Goal: Information Seeking & Learning: Find specific page/section

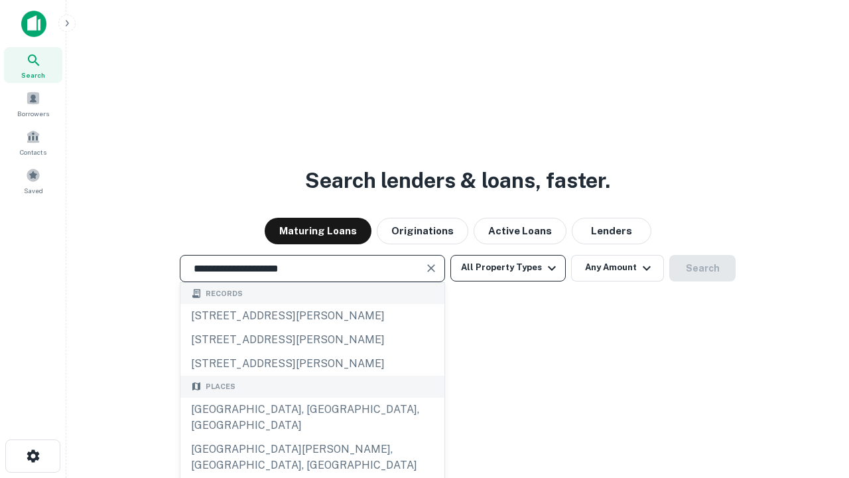
click at [312, 437] on div "[GEOGRAPHIC_DATA], [GEOGRAPHIC_DATA], [GEOGRAPHIC_DATA]" at bounding box center [312, 417] width 264 height 40
click at [508, 267] on button "All Property Types" at bounding box center [507, 268] width 115 height 27
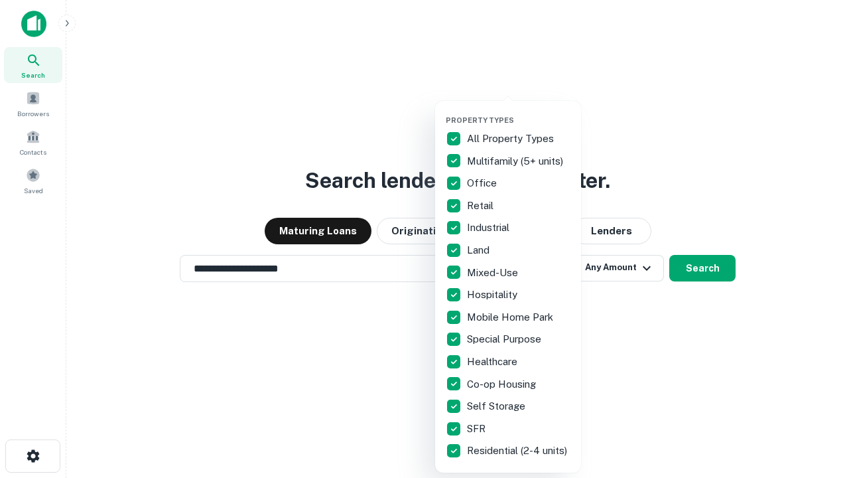
type input "**********"
click at [519, 111] on button "button" at bounding box center [519, 111] width 146 height 1
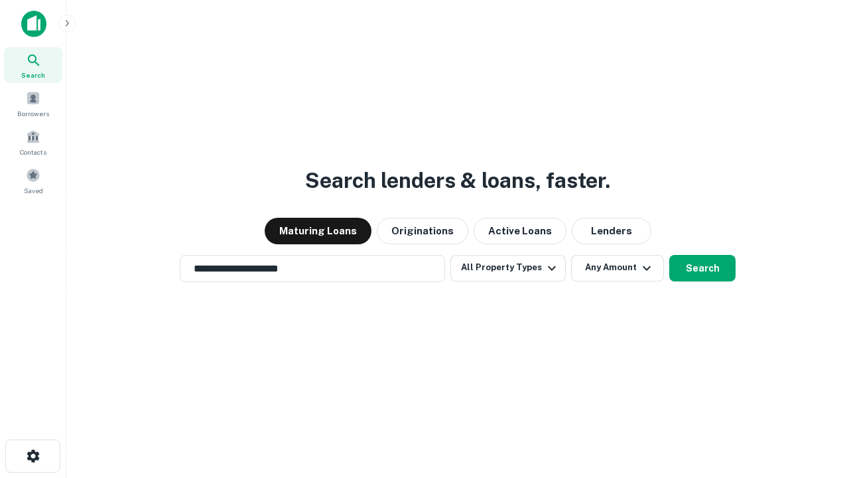
scroll to position [21, 0]
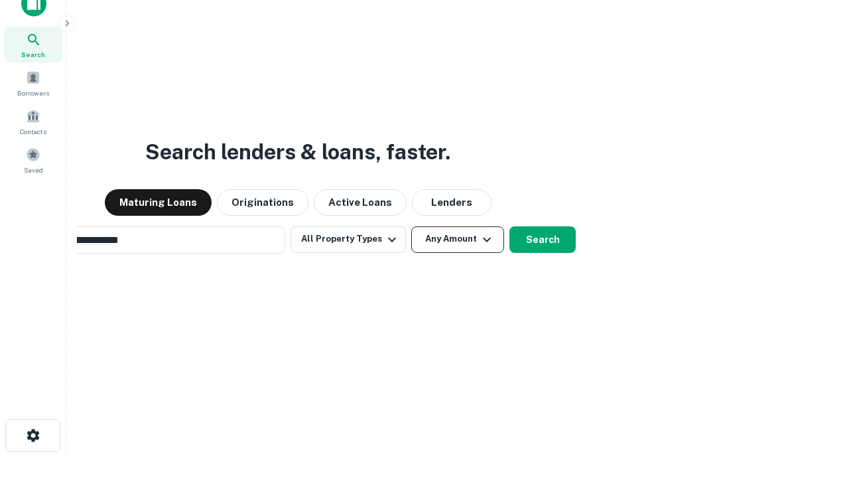
click at [411, 226] on button "Any Amount" at bounding box center [457, 239] width 93 height 27
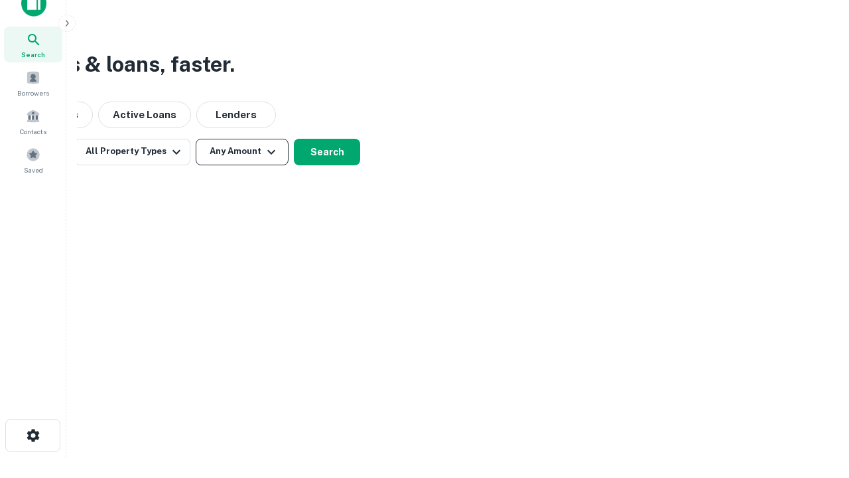
scroll to position [21, 0]
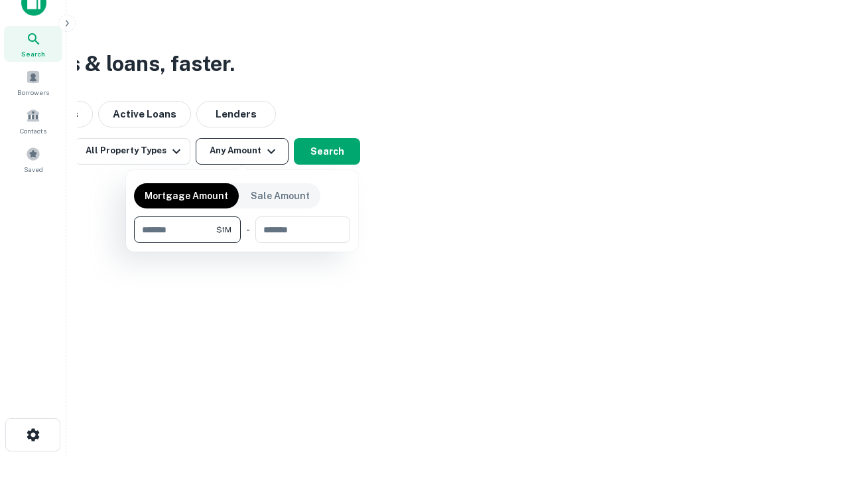
type input "*******"
click at [242, 243] on button "button" at bounding box center [242, 243] width 216 height 1
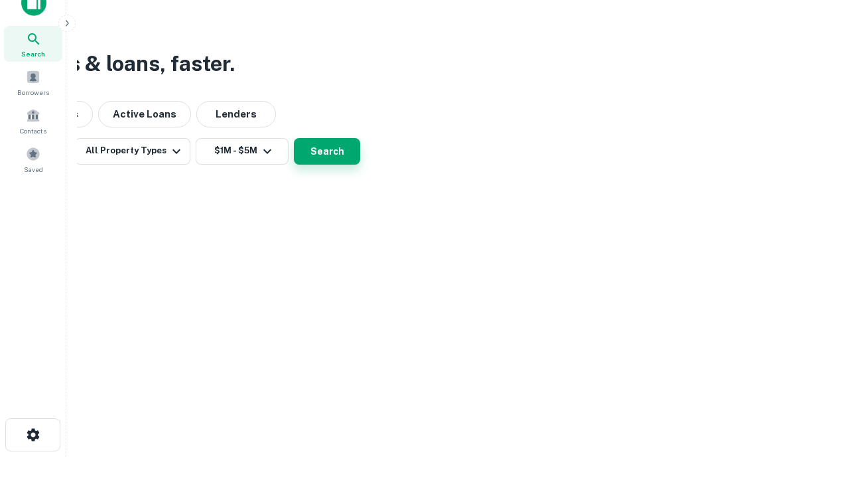
click at [360, 164] on button "Search" at bounding box center [327, 151] width 66 height 27
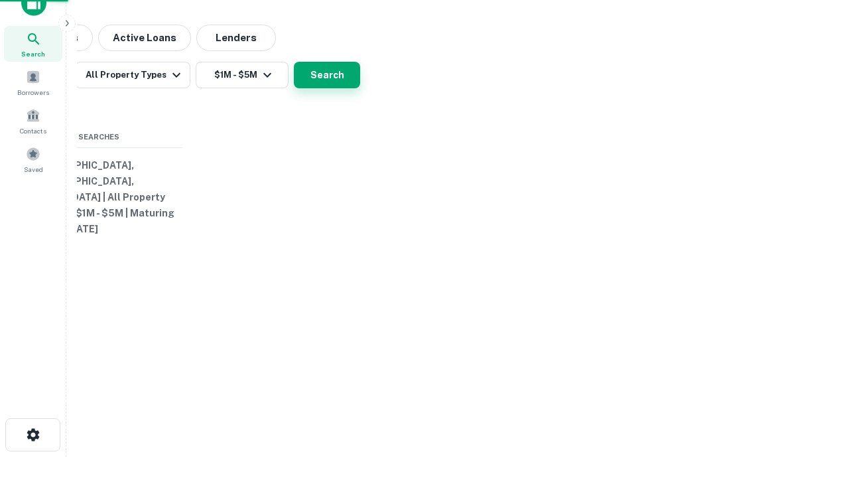
scroll to position [21, 0]
